Goal: Complete application form

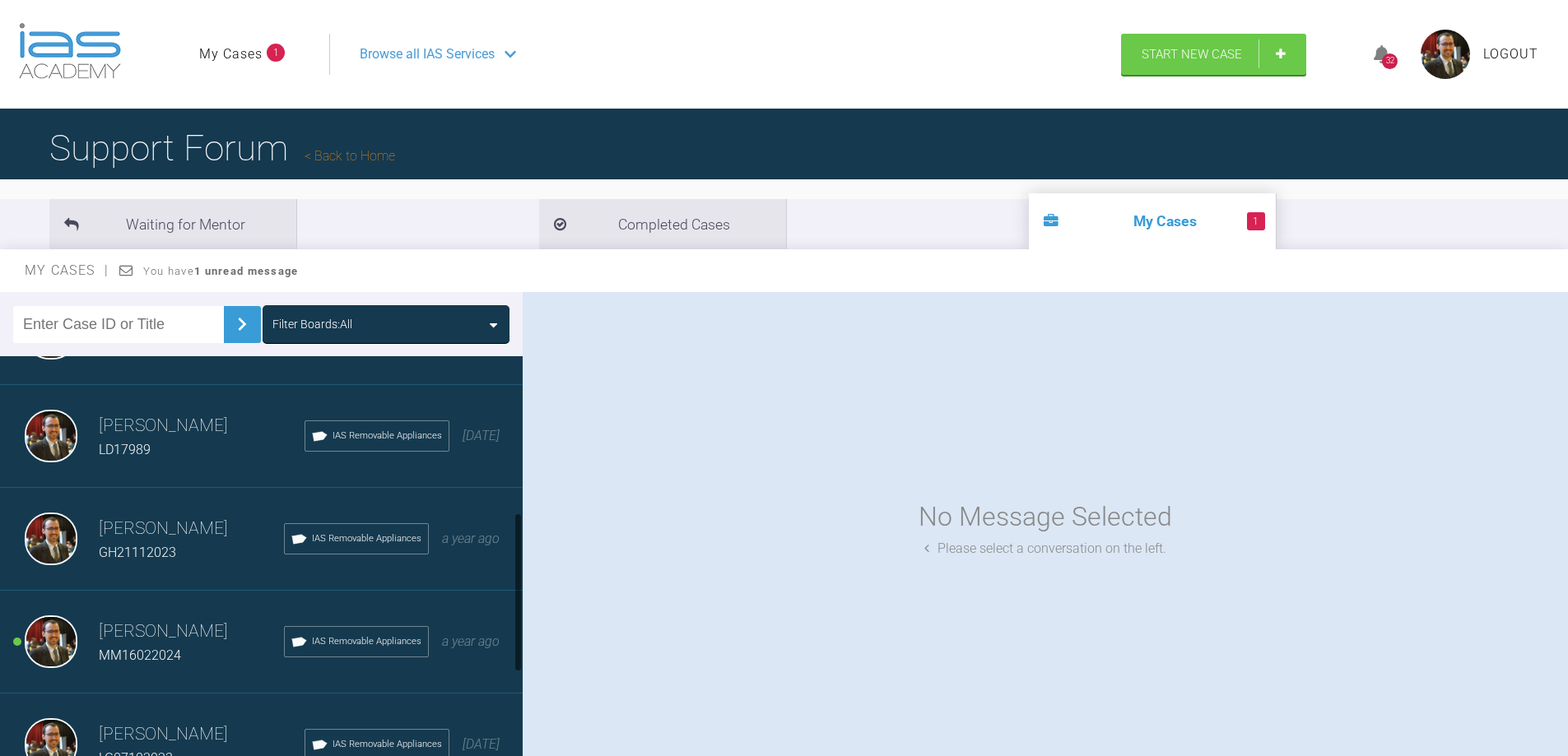
scroll to position [493, 0]
click at [217, 624] on h3 "[PERSON_NAME]" at bounding box center [191, 630] width 185 height 28
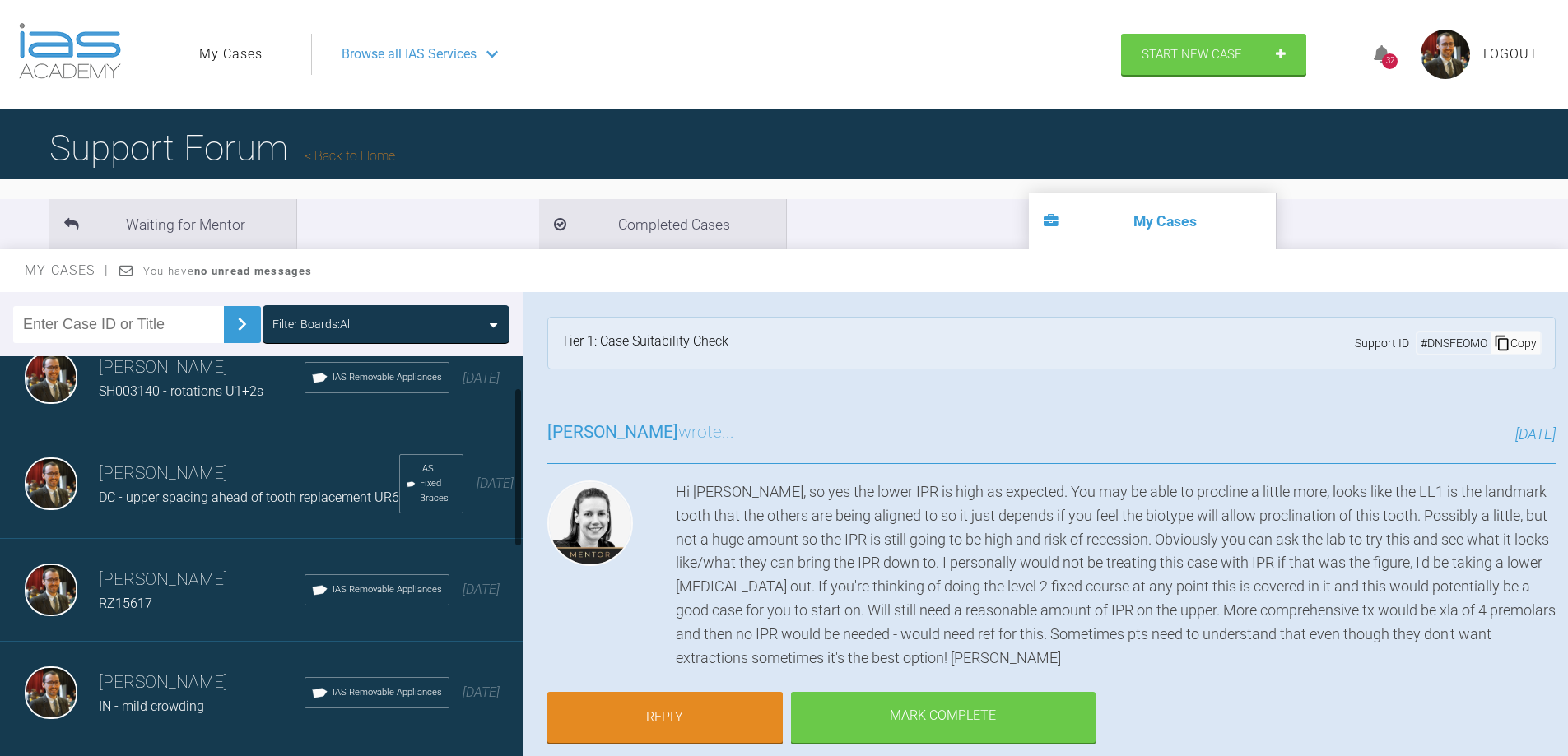
scroll to position [0, 0]
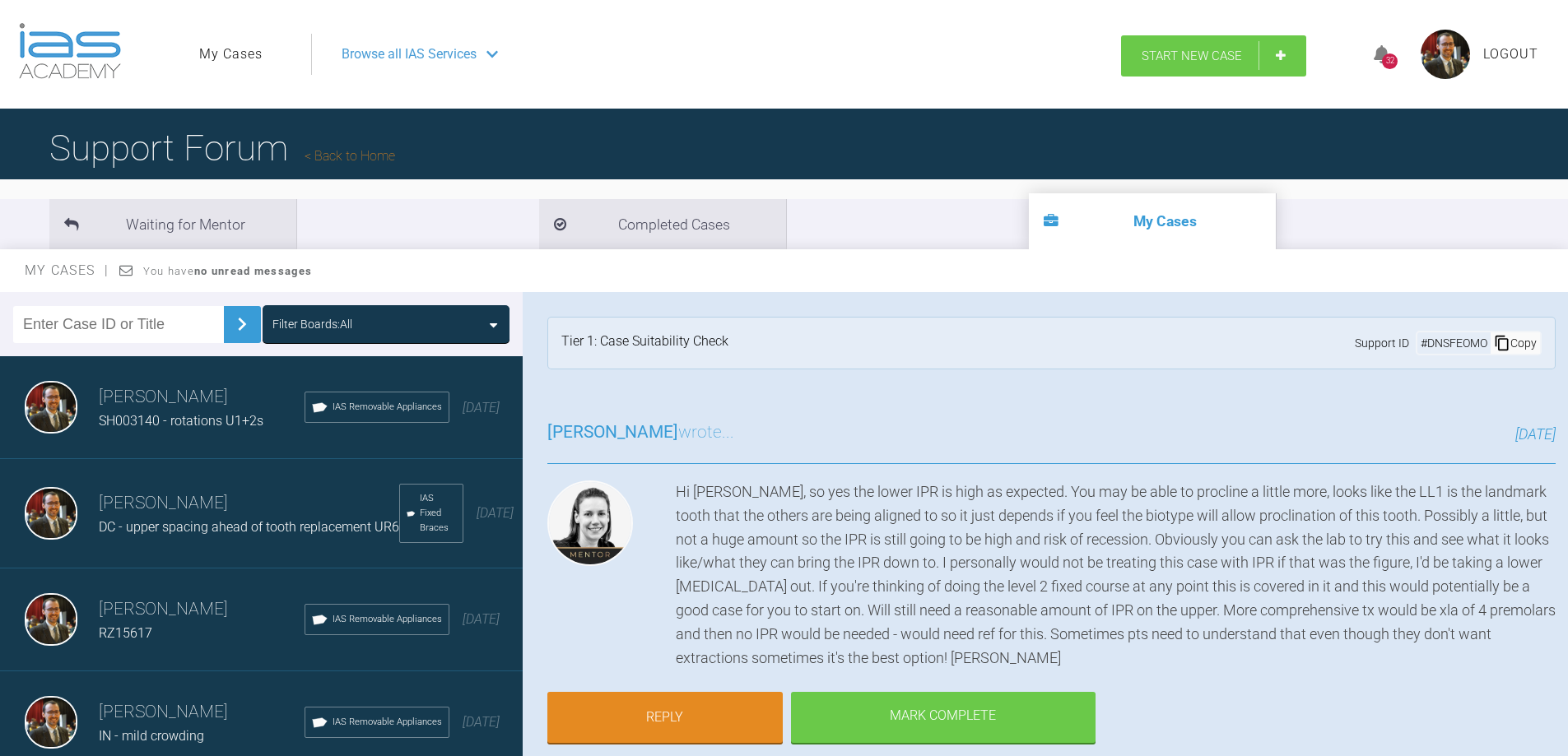
click at [1205, 48] on span "Start New Case" at bounding box center [1191, 55] width 101 height 15
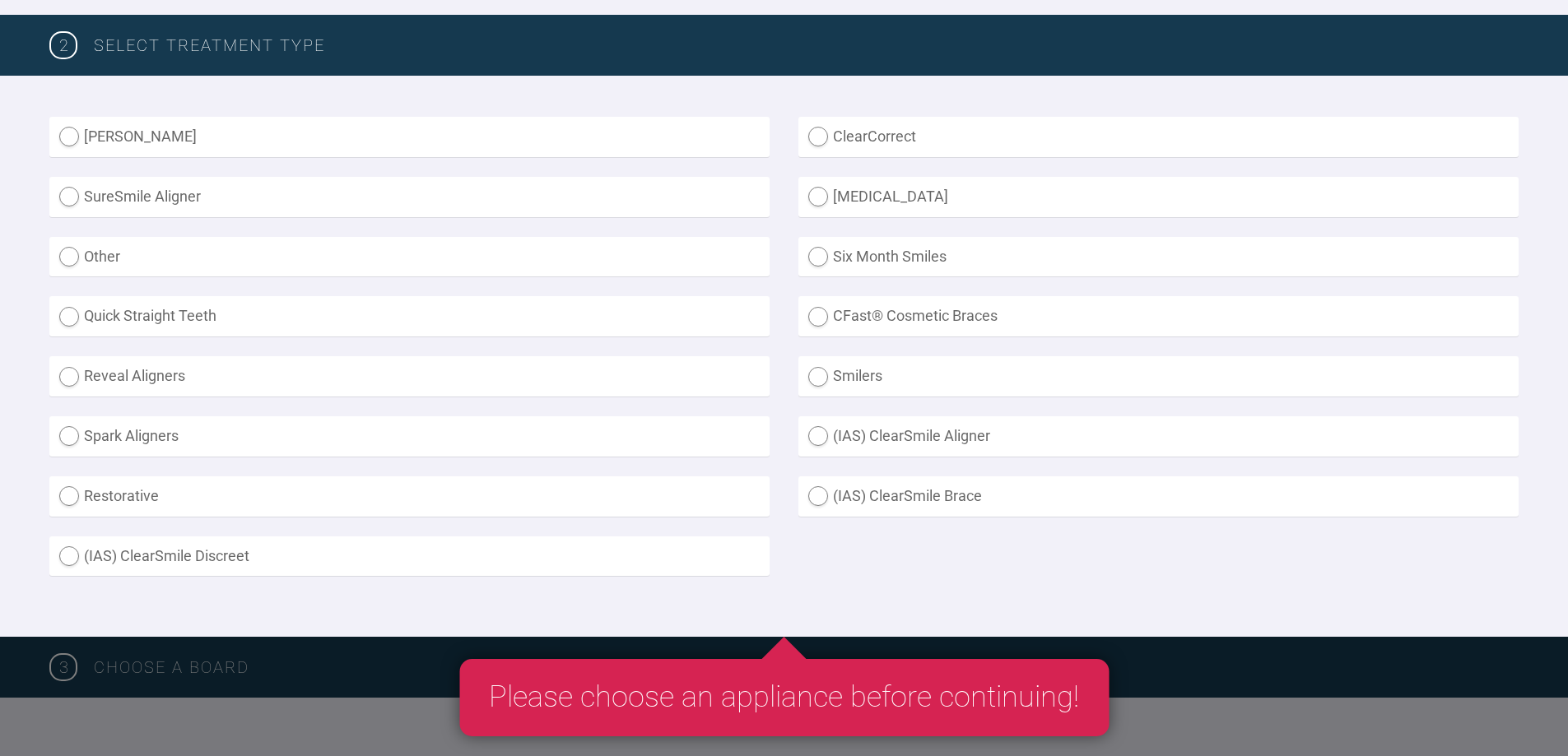
scroll to position [412, 0]
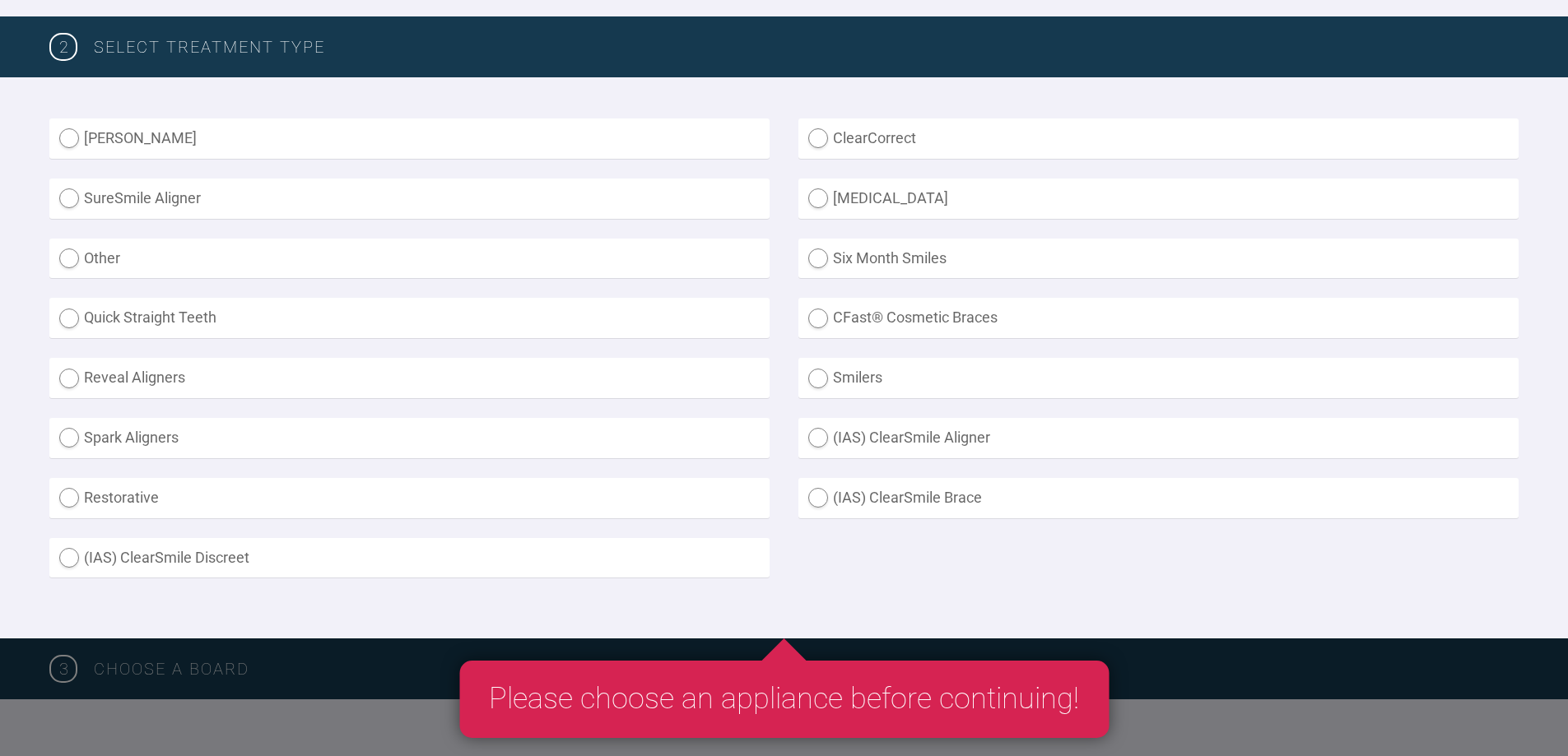
click at [806, 505] on label "(IAS) ClearSmile Brace" at bounding box center [1159, 497] width 720 height 40
radio Brace "true"
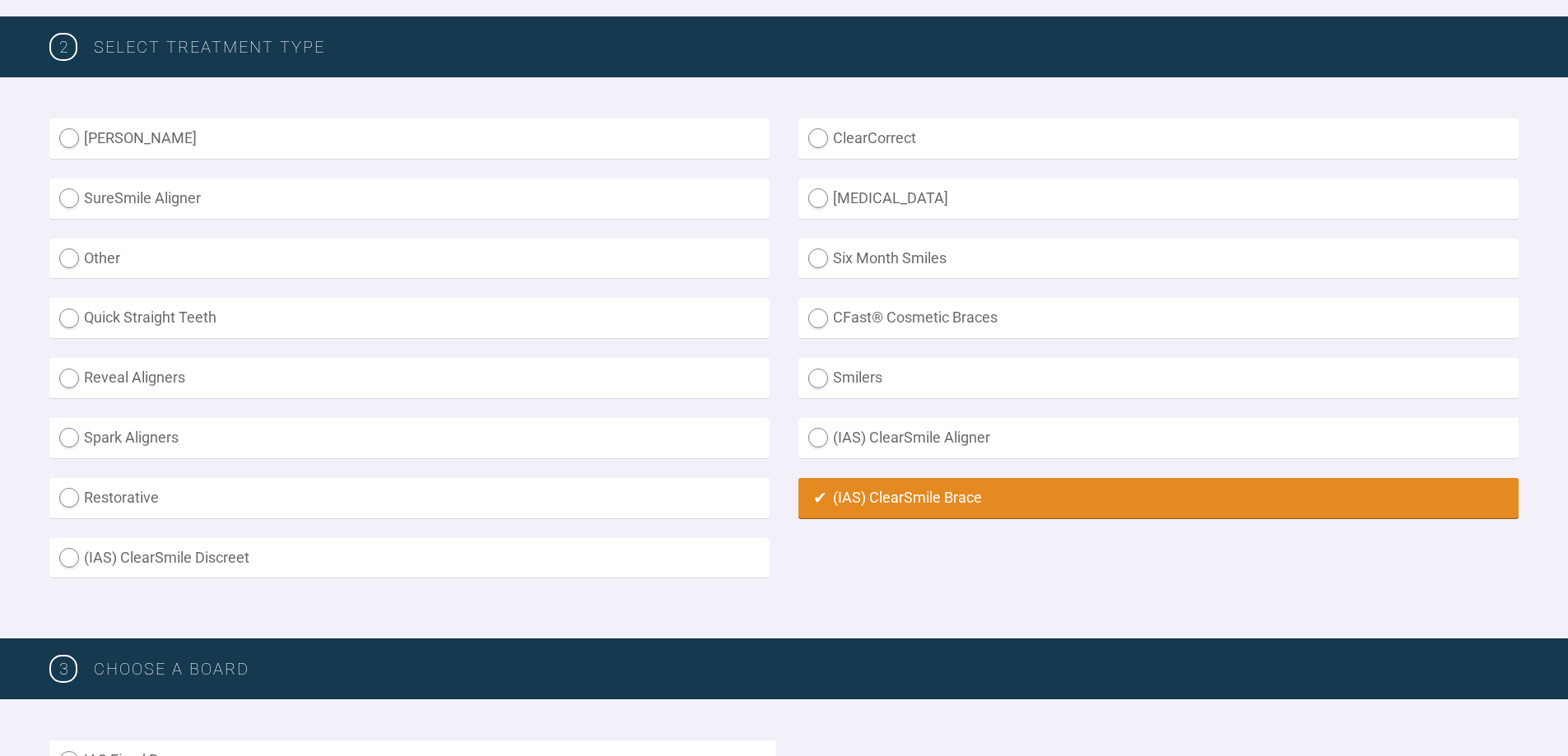
click at [832, 429] on label "(IAS) ClearSmile Aligner" at bounding box center [1159, 437] width 720 height 40
radio Aligner "true"
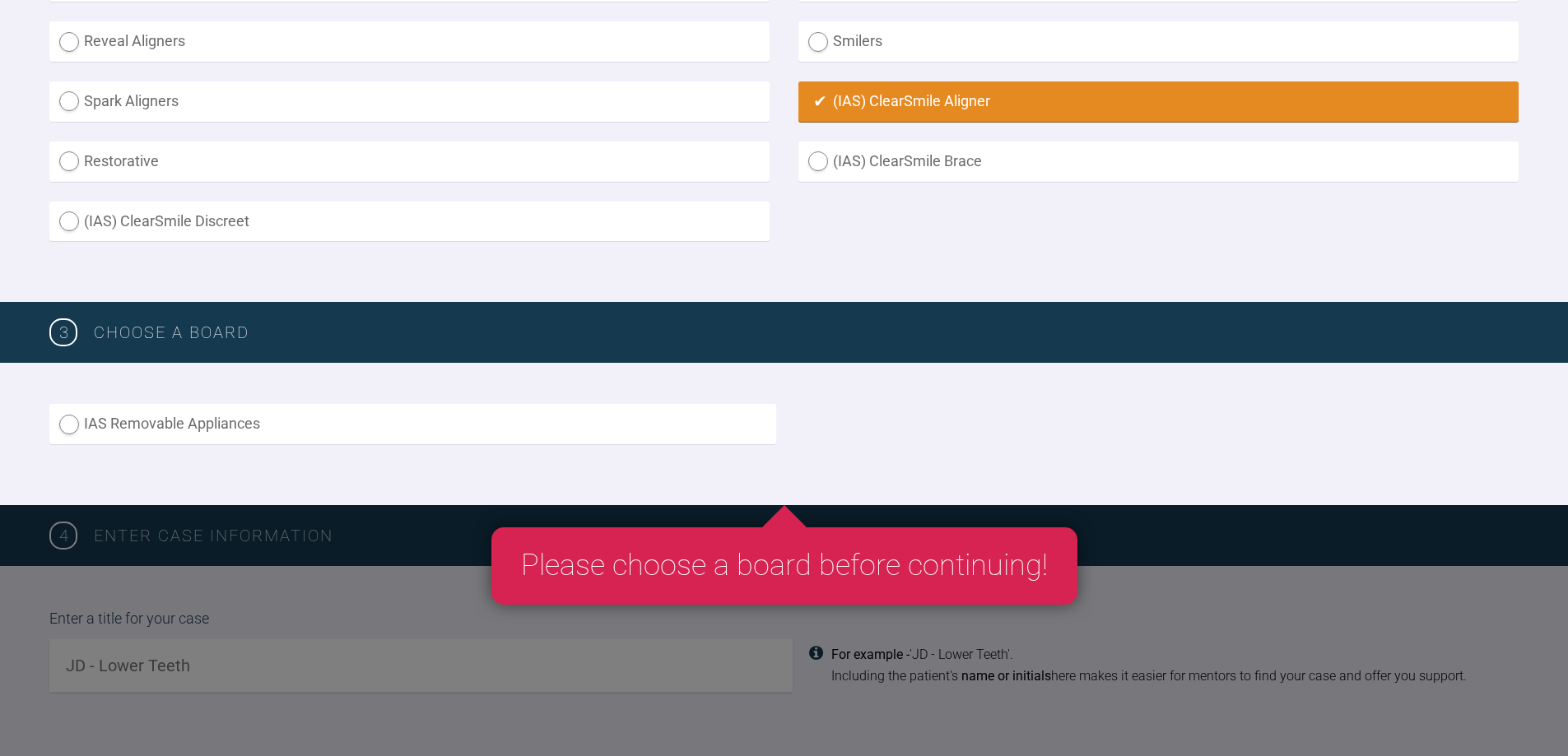
scroll to position [987, 0]
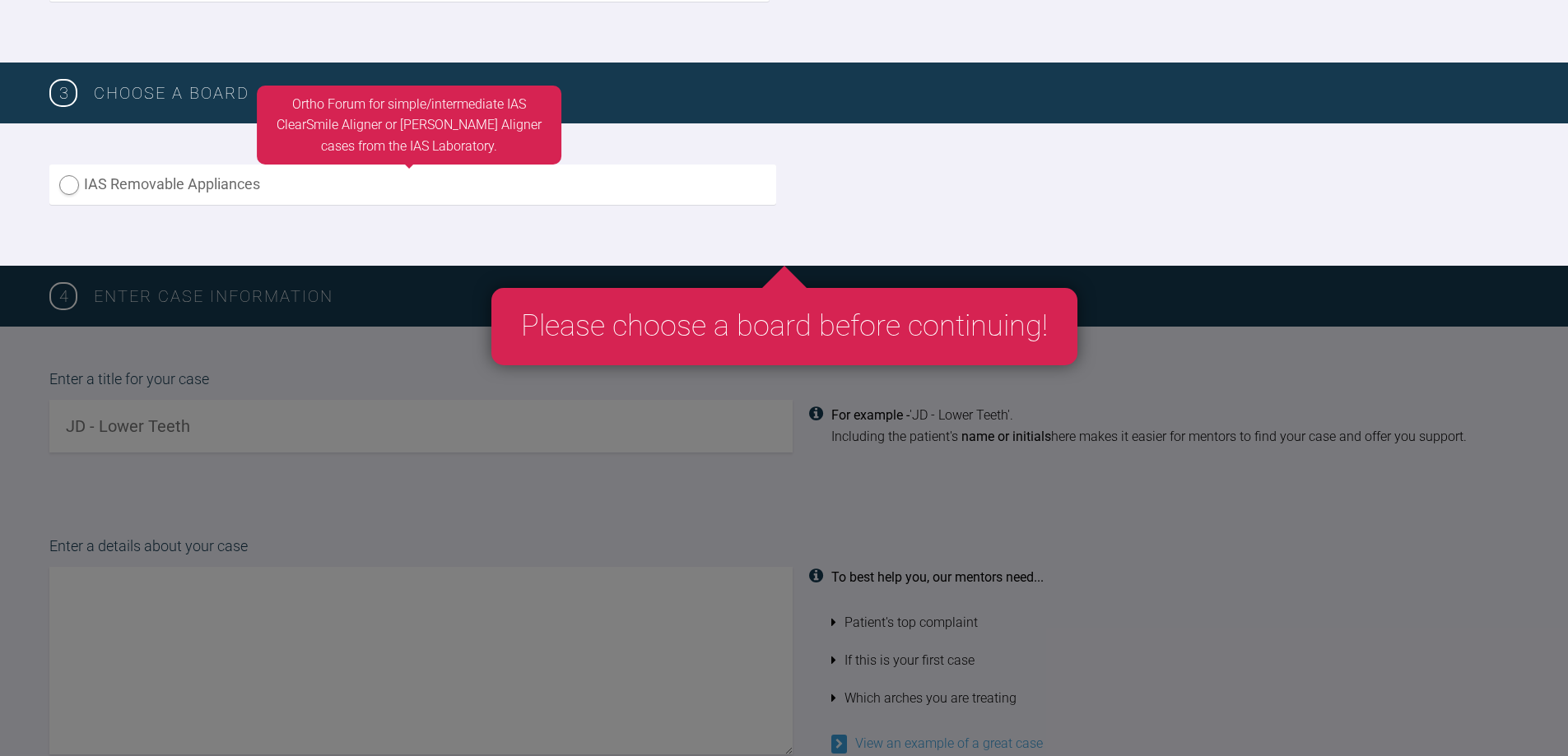
click at [77, 188] on label "IAS Removable Appliances" at bounding box center [412, 184] width 726 height 40
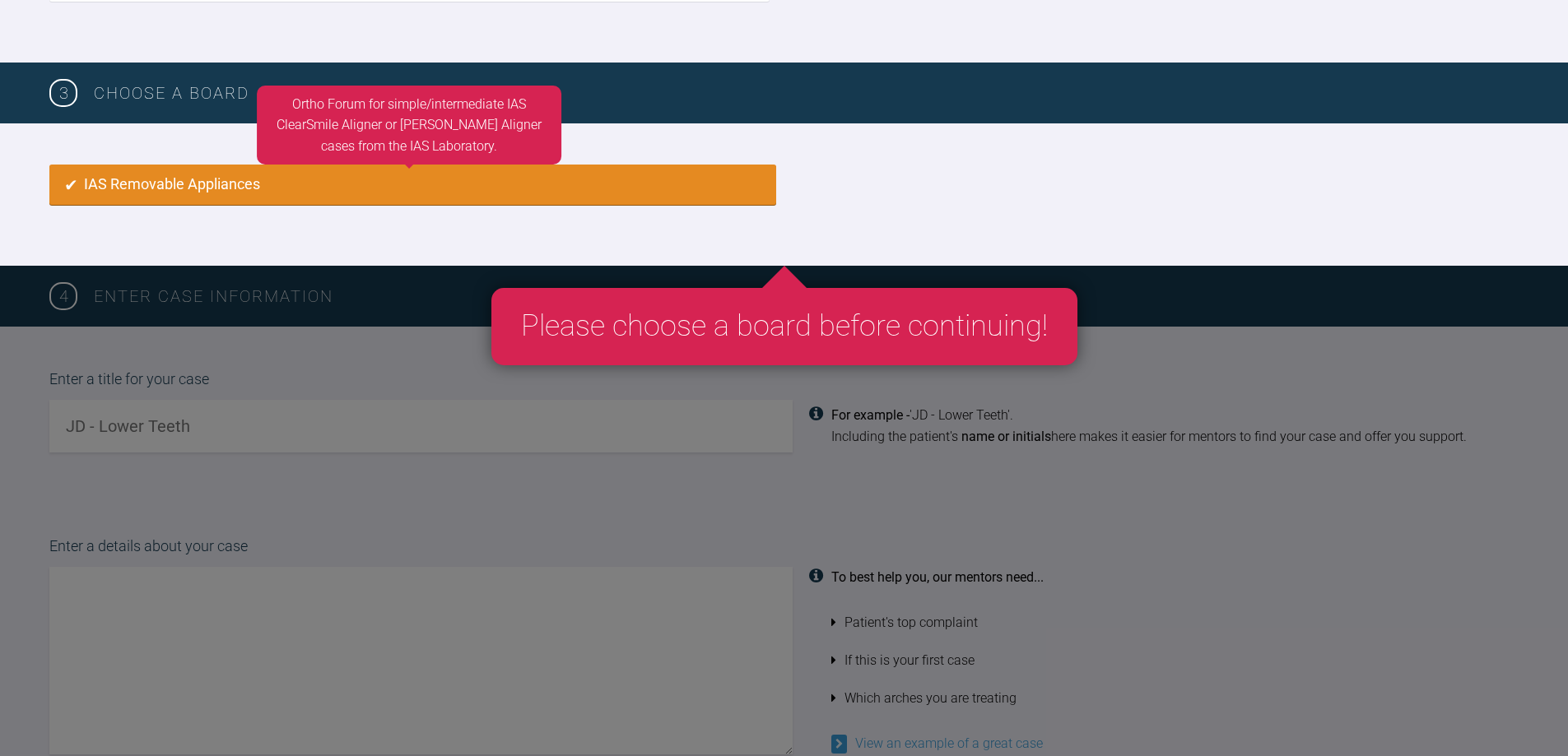
radio input "true"
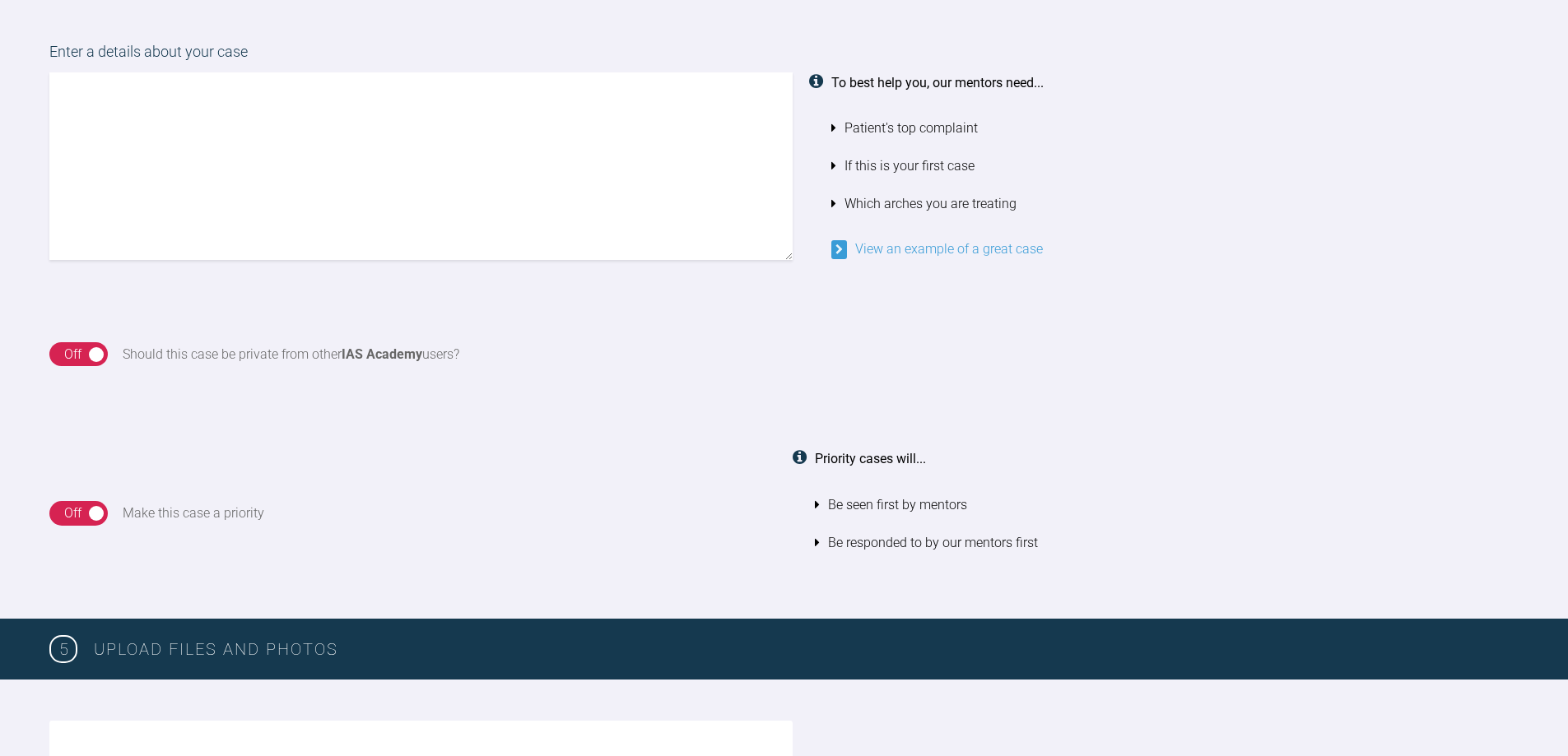
scroll to position [1483, 0]
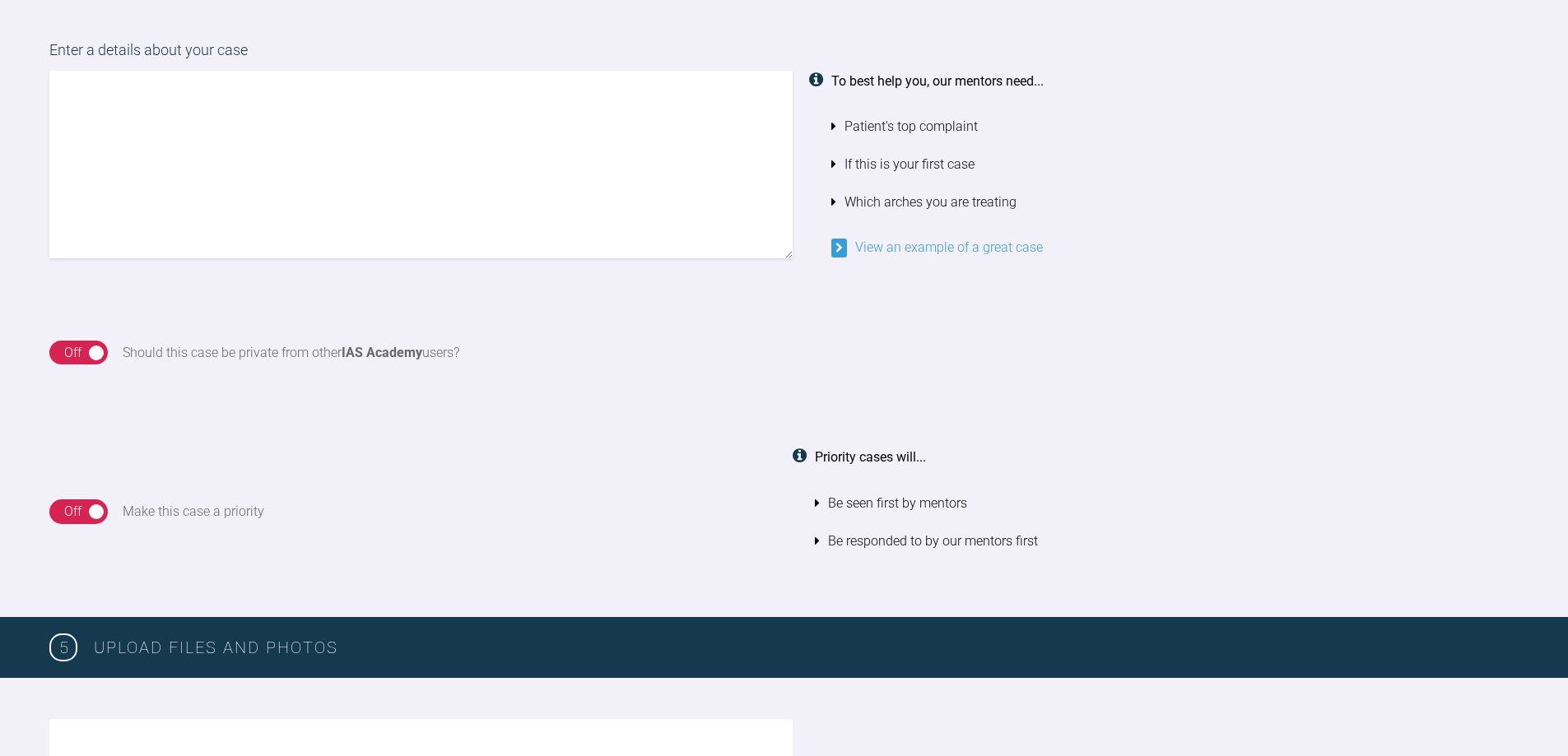
click at [72, 348] on div "Off" at bounding box center [73, 352] width 17 height 21
click at [72, 518] on div "Off" at bounding box center [73, 511] width 17 height 21
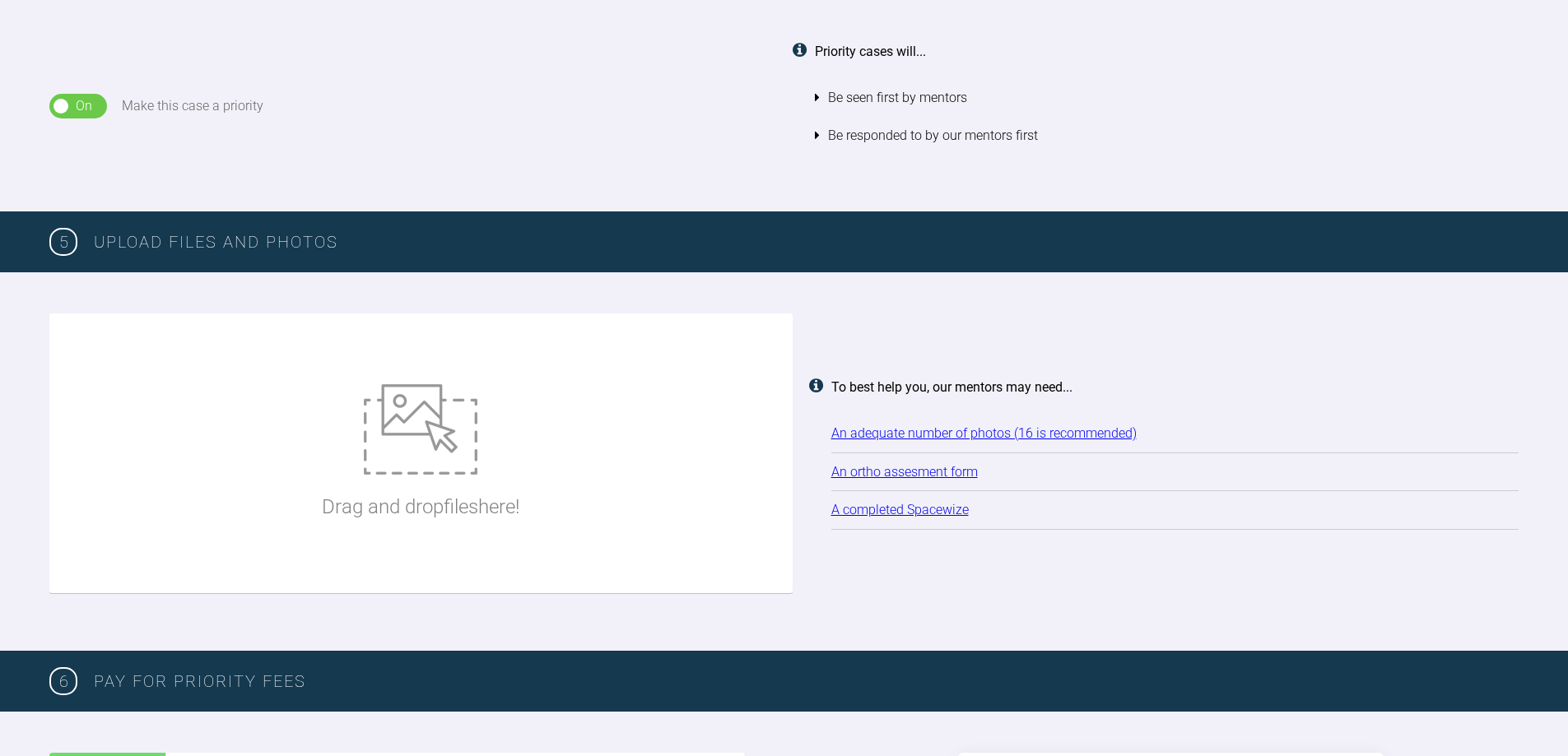
scroll to position [1894, 0]
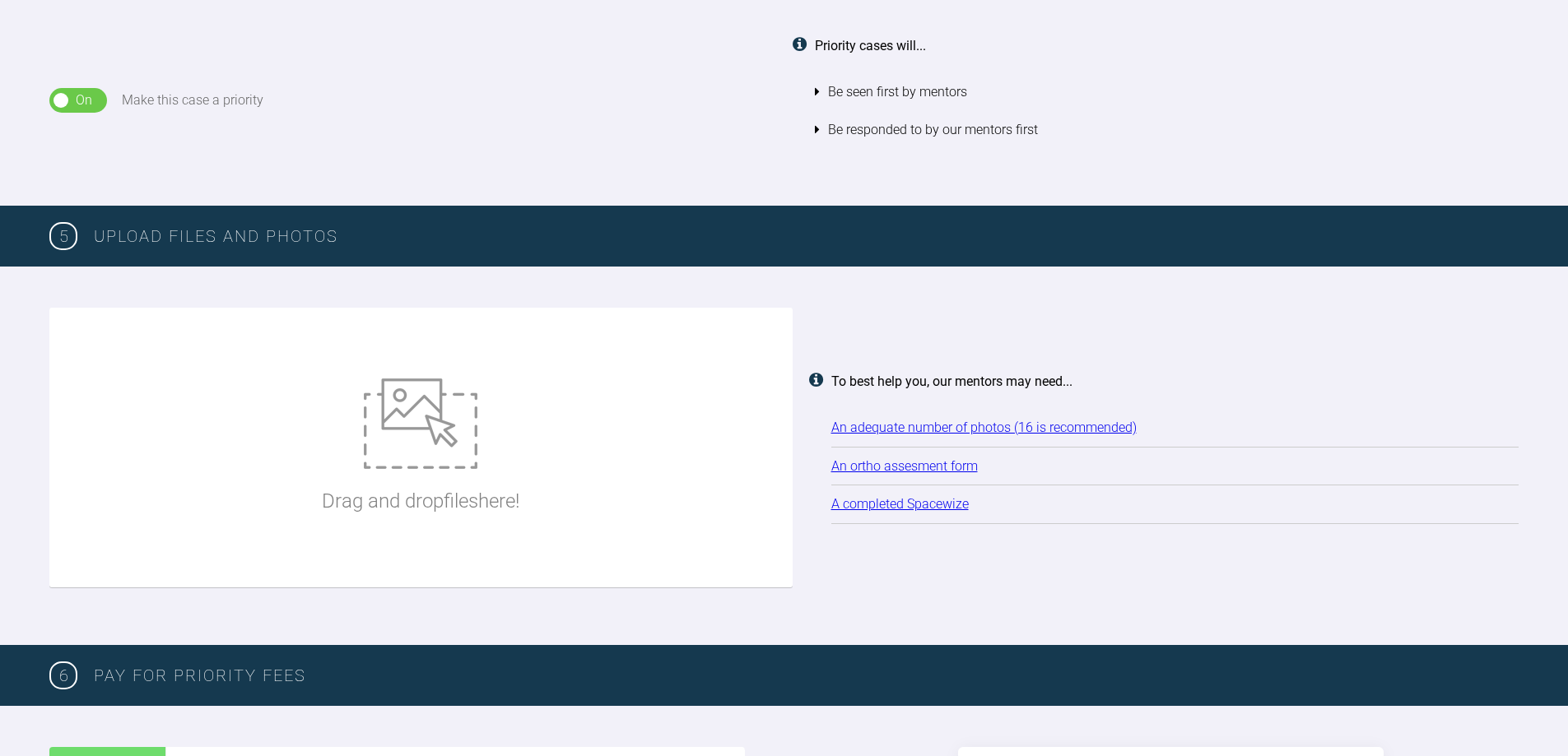
click at [901, 469] on link "An ortho assesment form" at bounding box center [904, 466] width 146 height 15
